Goal: Navigation & Orientation: Find specific page/section

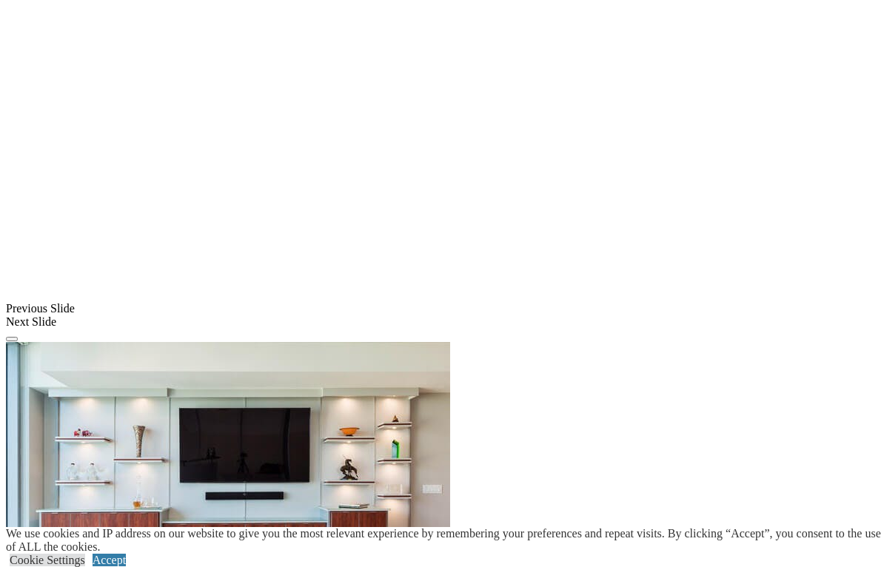
scroll to position [1119, 0]
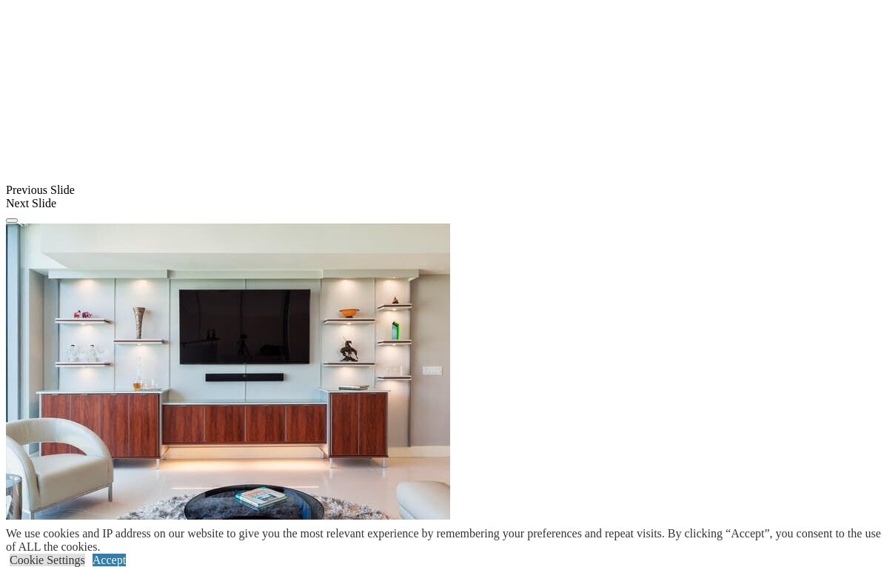
scroll to position [1218, 0]
